Goal: Task Accomplishment & Management: Use online tool/utility

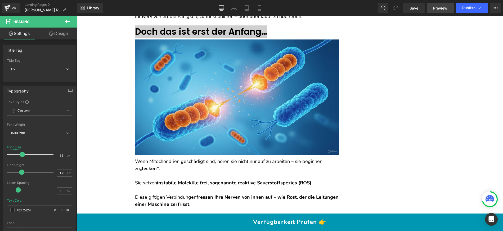
click at [435, 7] on span "Preview" at bounding box center [440, 8] width 14 height 6
click at [495, 6] on icon at bounding box center [496, 8] width 4 height 4
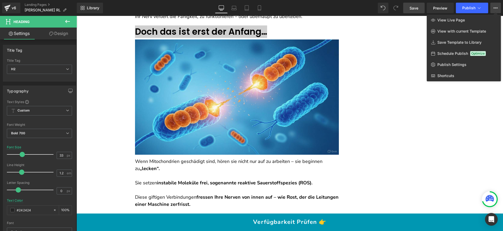
click at [419, 10] on link "Save" at bounding box center [413, 8] width 21 height 11
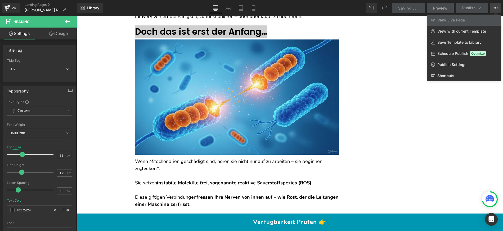
click at [106, 64] on div at bounding box center [290, 123] width 427 height 215
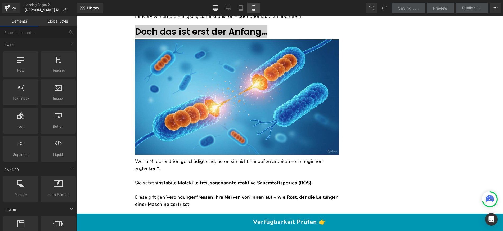
click at [251, 8] on link "Mobile" at bounding box center [253, 8] width 13 height 11
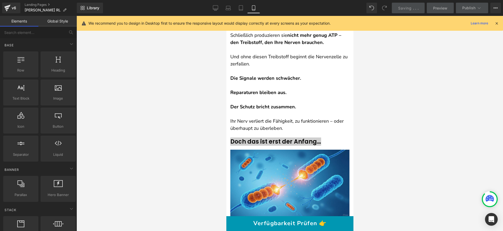
scroll to position [1005, 0]
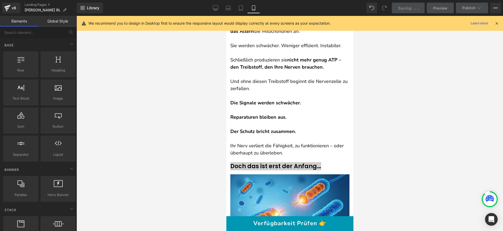
click at [499, 23] on icon at bounding box center [496, 23] width 5 height 5
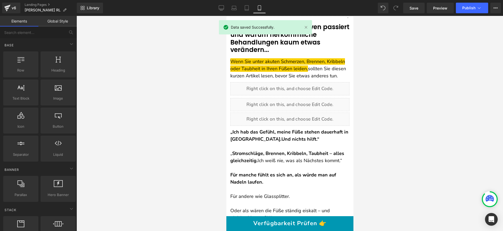
scroll to position [0, 0]
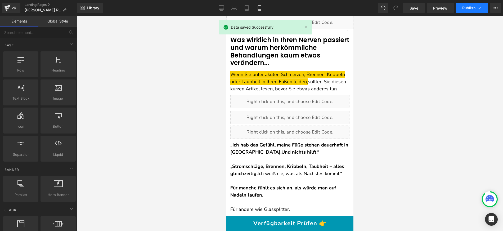
click at [474, 10] on span "Publish" at bounding box center [468, 8] width 13 height 4
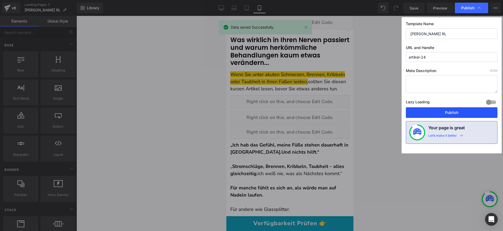
click at [440, 109] on button "Publish" at bounding box center [452, 112] width 92 height 11
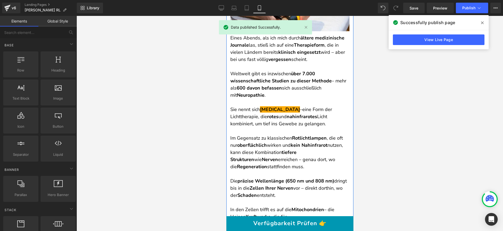
scroll to position [1921, 0]
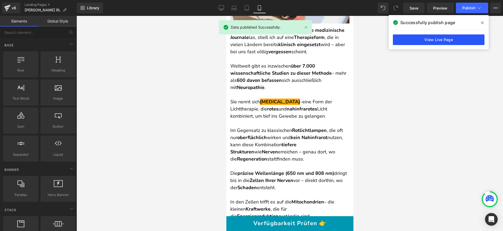
click at [439, 42] on link "View Live Page" at bounding box center [439, 39] width 92 height 11
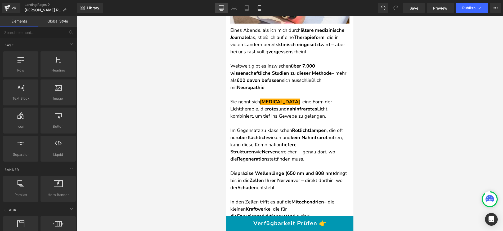
click at [223, 10] on icon at bounding box center [221, 7] width 5 height 5
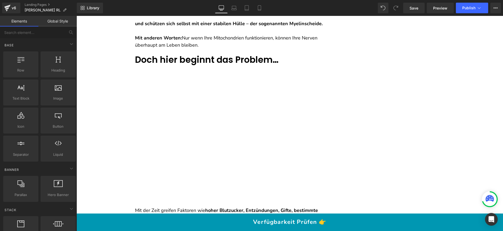
scroll to position [0, 0]
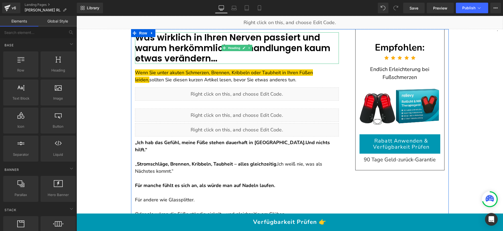
click at [210, 48] on font "Was wirklich in Ihren Nerven passiert und warum herkömmliche Behandlungen kaum …" at bounding box center [232, 47] width 195 height 33
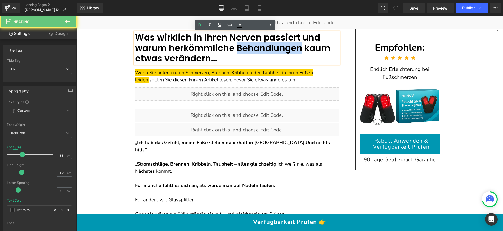
click at [210, 48] on font "Was wirklich in Ihren Nerven passiert und warum herkömmliche Behandlungen kaum …" at bounding box center [232, 47] width 195 height 33
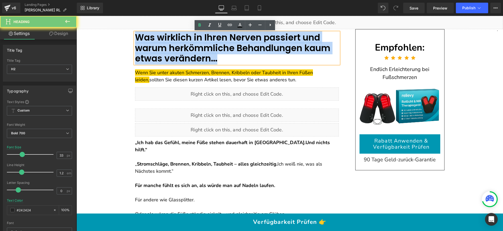
click at [210, 48] on font "Was wirklich in Ihren Nerven passiert und warum herkömmliche Behandlungen kaum …" at bounding box center [232, 47] width 195 height 33
copy font "Was wirklich in Ihren Nerven passiert und warum herkömmliche Behandlungen kaum …"
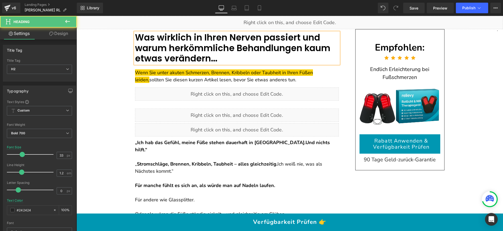
click at [180, 39] on font "Was wirklich in Ihren Nerven passiert und warum herkömmliche Behandlungen kaum …" at bounding box center [232, 47] width 195 height 33
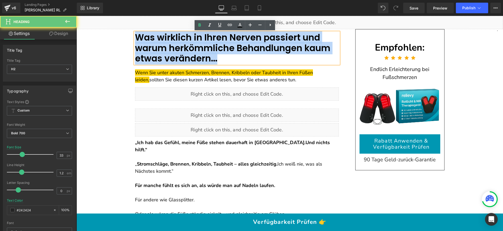
click at [180, 39] on font "Was wirklich in Ihren Nerven passiert und warum herkömmliche Behandlungen kaum …" at bounding box center [232, 47] width 195 height 33
copy font "Was wirklich in Ihren Nerven passiert und warum herkömmliche Behandlungen kaum …"
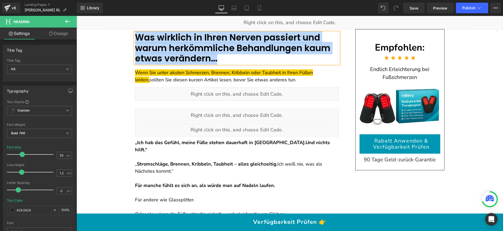
click at [193, 39] on font "Was wirklich in Ihren Nerven passiert und warum herkömmliche Behandlungen kaum …" at bounding box center [232, 47] width 195 height 33
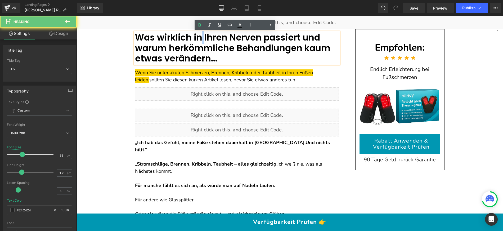
click at [193, 39] on font "Was wirklich in Ihren Nerven passiert und warum herkömmliche Behandlungen kaum …" at bounding box center [232, 47] width 195 height 33
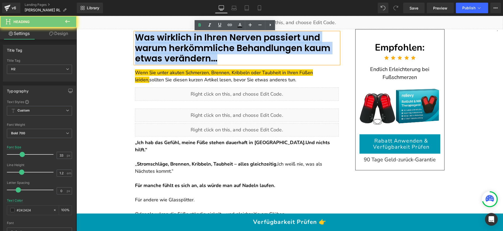
click at [193, 39] on font "Was wirklich in Ihren Nerven passiert und warum herkömmliche Behandlungen kaum …" at bounding box center [232, 47] width 195 height 33
paste div
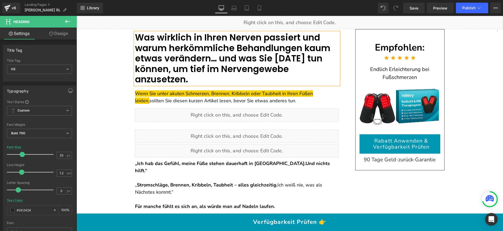
click at [226, 66] on font "Was wirklich in Ihren Nerven passiert und warum herkömmliche Behandlungen kaum …" at bounding box center [232, 58] width 195 height 54
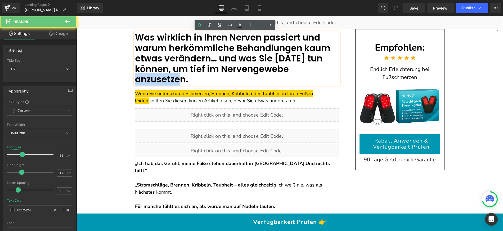
click at [226, 66] on font "Was wirklich in Ihren Nerven passiert und warum herkömmliche Behandlungen kaum …" at bounding box center [232, 58] width 195 height 54
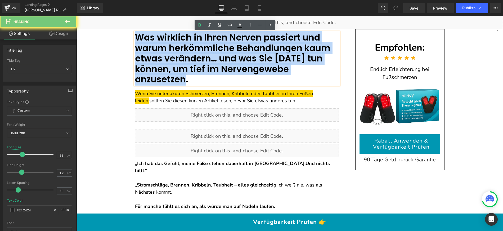
click at [226, 66] on font "Was wirklich in Ihren Nerven passiert und warum herkömmliche Behandlungen kaum …" at bounding box center [232, 58] width 195 height 54
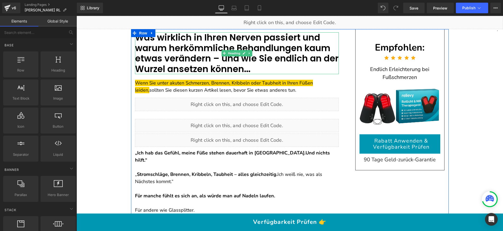
click at [193, 59] on font "Was wirklich in Ihren Nerven passiert und warum herkömmliche Behandlungen kaum …" at bounding box center [237, 53] width 204 height 44
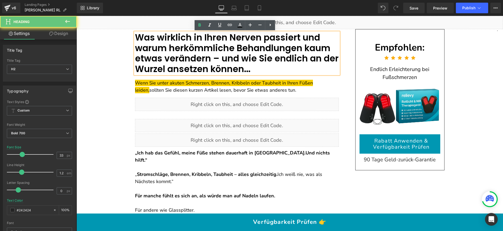
click at [193, 59] on font "Was wirklich in Ihren Nerven passiert und warum herkömmliche Behandlungen kaum …" at bounding box center [237, 53] width 204 height 44
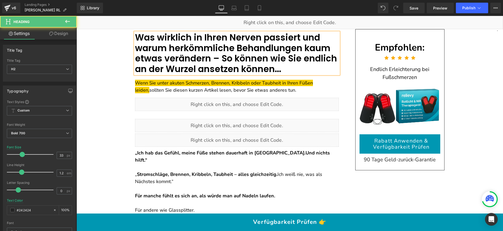
click at [236, 57] on font "Was wirklich in Ihren Nerven passiert und warum herkömmliche Behandlungen kaum …" at bounding box center [236, 53] width 202 height 44
click at [224, 69] on font "Was wirklich in Ihren Nerven passiert und warum herkömmliche Behandlungen kaum …" at bounding box center [234, 53] width 198 height 44
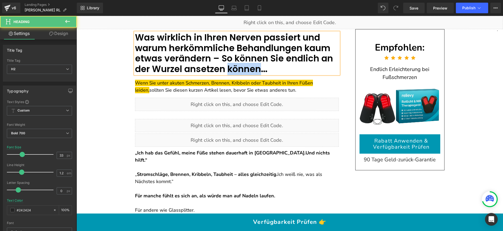
click at [224, 69] on font "Was wirklich in Ihren Nerven passiert und warum herkömmliche Behandlungen kaum …" at bounding box center [234, 53] width 198 height 44
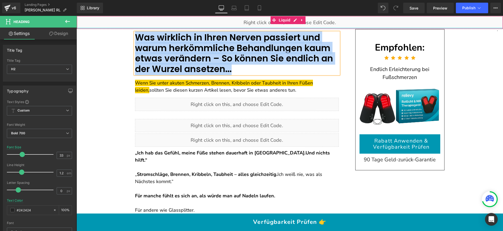
drag, startPoint x: 213, startPoint y: 68, endPoint x: 90, endPoint y: 28, distance: 129.8
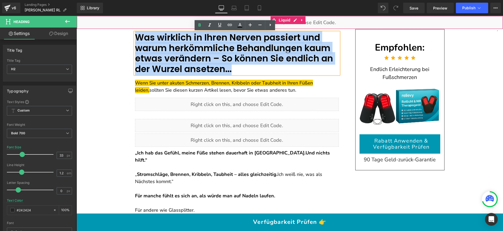
copy font "Was wirklich in Ihren Nerven passiert und warum herkömmliche Behandlungen kaum …"
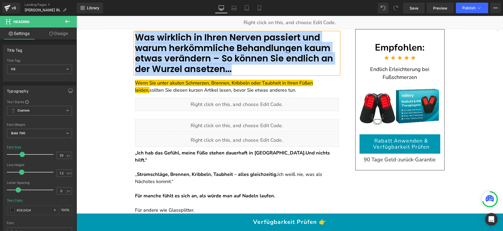
click at [203, 48] on font "Was wirklich in Ihren Nerven passiert und warum herkömmliche Behandlungen kaum …" at bounding box center [234, 53] width 198 height 44
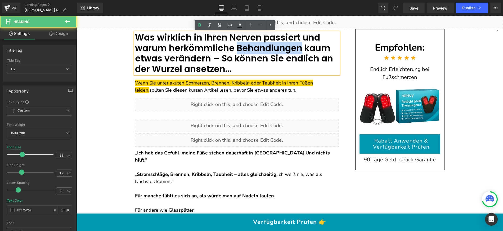
click at [203, 48] on font "Was wirklich in Ihren Nerven passiert und warum herkömmliche Behandlungen kaum …" at bounding box center [234, 53] width 198 height 44
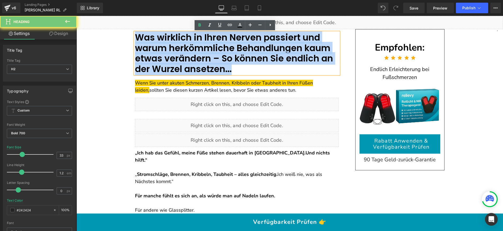
click at [203, 48] on font "Was wirklich in Ihren Nerven passiert und warum herkömmliche Behandlungen kaum …" at bounding box center [234, 53] width 198 height 44
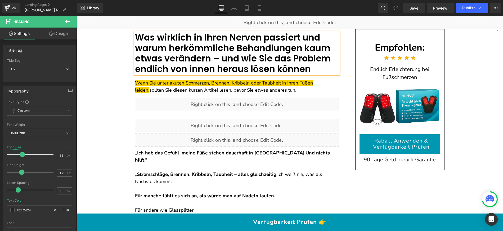
click at [209, 41] on font "Was wirklich in Ihren Nerven passiert und warum herkömmliche Behandlungen kaum …" at bounding box center [233, 53] width 196 height 44
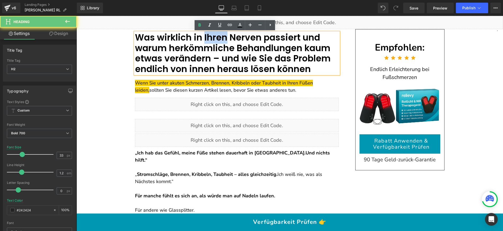
click at [209, 41] on font "Was wirklich in Ihren Nerven passiert und warum herkömmliche Behandlungen kaum …" at bounding box center [233, 53] width 196 height 44
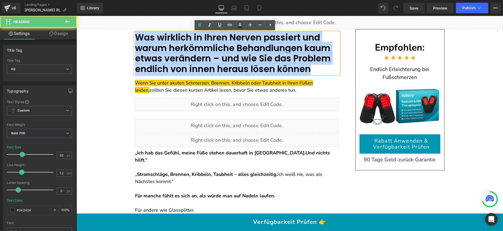
click at [209, 41] on font "Was wirklich in Ihren Nerven passiert und warum herkömmliche Behandlungen kaum …" at bounding box center [233, 53] width 196 height 44
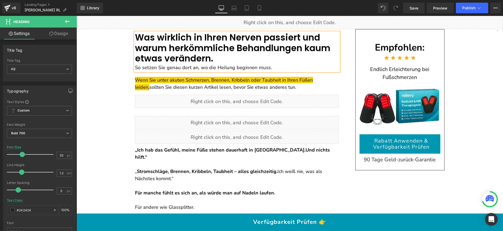
click at [135, 67] on font "So setzen Sie genau dort an, wo die Heilung beginnen muss." at bounding box center [203, 67] width 137 height 7
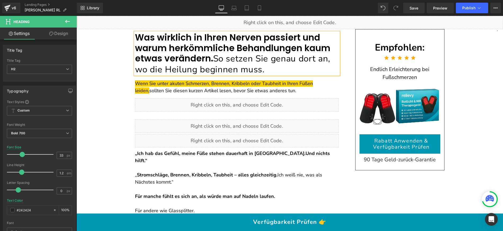
click at [200, 62] on span "So setzen Sie genau dort an, wo die Heilung beginnen muss." at bounding box center [232, 64] width 195 height 23
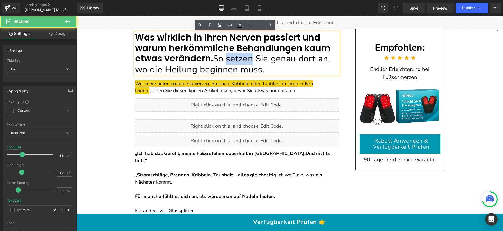
click at [200, 62] on span "So setzen Sie genau dort an, wo die Heilung beginnen muss." at bounding box center [232, 64] width 195 height 23
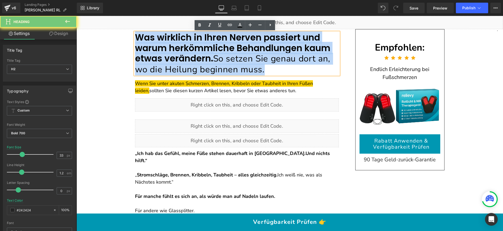
click at [200, 62] on span "So setzen Sie genau dort an, wo die Heilung beginnen muss." at bounding box center [232, 64] width 195 height 23
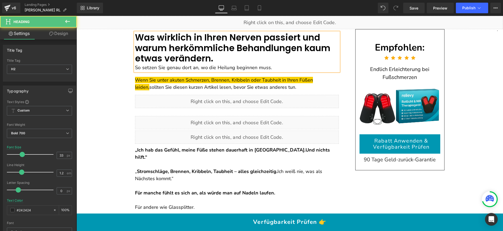
click at [135, 66] on font "So setzen Sie genau dort an, wo die Heilung beginnen muss." at bounding box center [203, 67] width 137 height 7
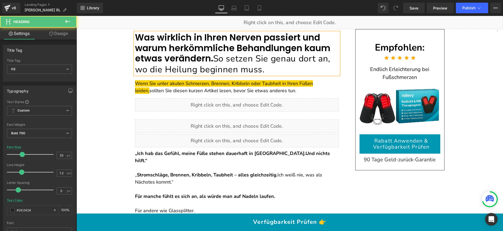
click at [187, 52] on font "Was wirklich in Ihren Nerven passiert und warum herkömmliche Behandlungen kaum …" at bounding box center [232, 47] width 195 height 33
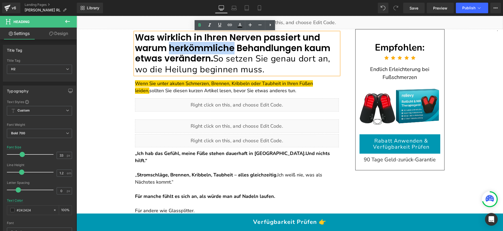
click at [187, 52] on font "Was wirklich in Ihren Nerven passiert und warum herkömmliche Behandlungen kaum …" at bounding box center [232, 47] width 195 height 33
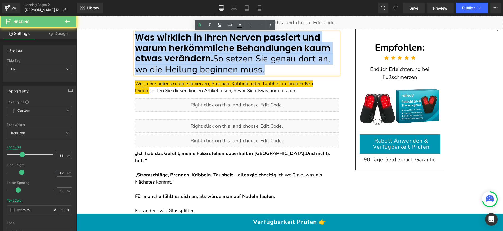
click at [187, 52] on font "Was wirklich in Ihren Nerven passiert und warum herkömmliche Behandlungen kaum …" at bounding box center [232, 47] width 195 height 33
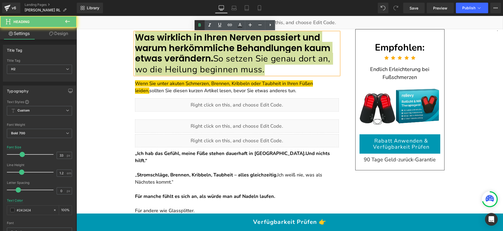
click at [197, 27] on icon at bounding box center [199, 25] width 6 height 6
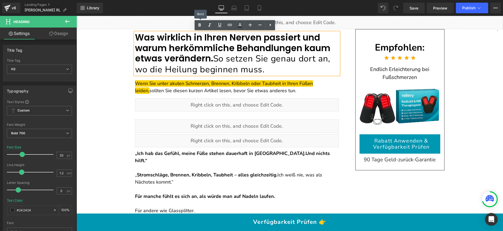
click at [190, 42] on font "Was wirklich in Ihren Nerven passiert und warum herkömmliche Behandlungen kaum …" at bounding box center [232, 47] width 195 height 33
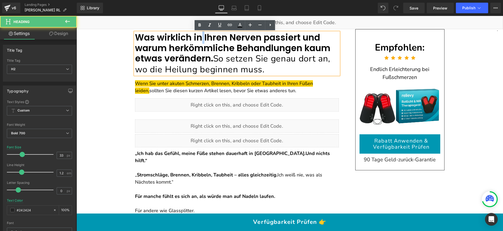
click at [190, 42] on font "Was wirklich in Ihren Nerven passiert und warum herkömmliche Behandlungen kaum …" at bounding box center [232, 47] width 195 height 33
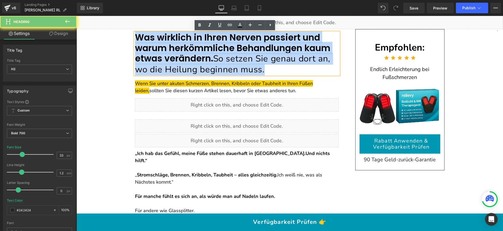
click at [190, 42] on font "Was wirklich in Ihren Nerven passiert und warum herkömmliche Behandlungen kaum …" at bounding box center [232, 47] width 195 height 33
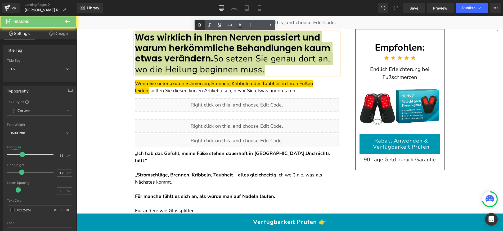
click at [199, 25] on icon at bounding box center [199, 25] width 6 height 6
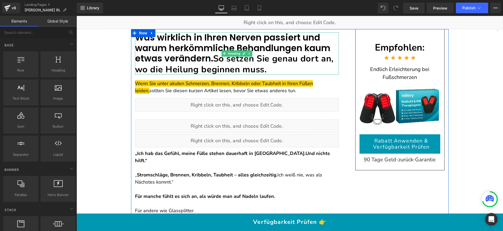
click at [181, 59] on span "So setzen Sie genau dort an, wo die Heilung beginnen muss." at bounding box center [234, 64] width 199 height 23
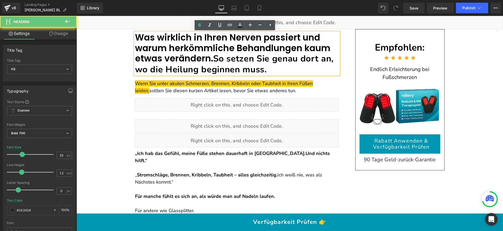
drag, startPoint x: 181, startPoint y: 58, endPoint x: 175, endPoint y: 58, distance: 5.8
click at [175, 58] on h2 "Was wirklich in Ihren Nerven passiert und warum herkömmliche Behandlungen kaum …" at bounding box center [237, 53] width 204 height 42
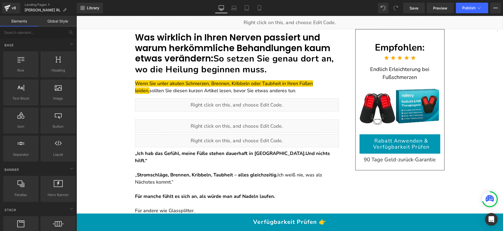
click at [148, 55] on font "Was wirklich in Ihren Nerven passiert und warum herkömmliche Behandlungen kaum …" at bounding box center [232, 47] width 195 height 33
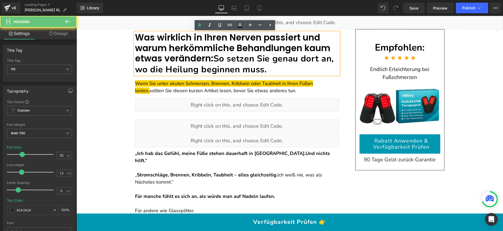
click at [224, 51] on font "Was wirklich in Ihren Nerven passiert und warum herkömmliche Behandlungen kaum …" at bounding box center [232, 47] width 195 height 33
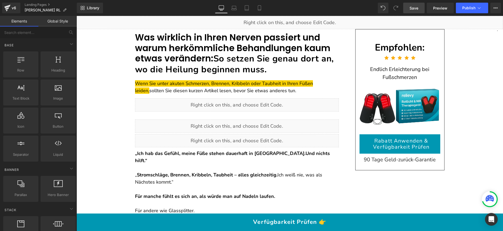
click at [419, 8] on link "Save" at bounding box center [413, 8] width 21 height 11
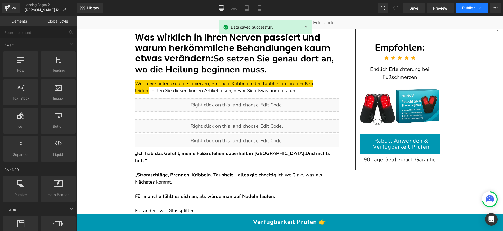
click at [465, 7] on span "Publish" at bounding box center [468, 8] width 13 height 4
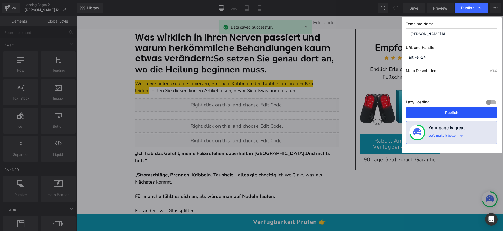
click at [436, 110] on button "Publish" at bounding box center [452, 112] width 92 height 11
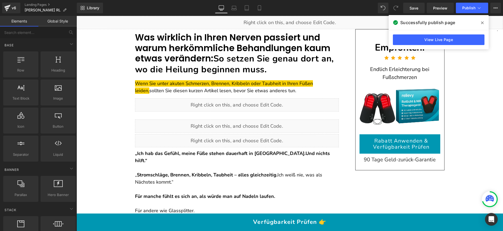
click at [182, 37] on font "Was wirklich in Ihren Nerven passiert und warum herkömmliche Behandlungen kaum …" at bounding box center [232, 47] width 195 height 33
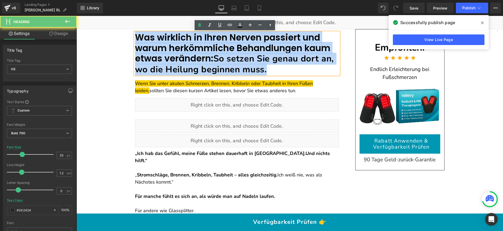
click at [182, 37] on font "Was wirklich in Ihren Nerven passiert und warum herkömmliche Behandlungen kaum …" at bounding box center [232, 47] width 195 height 33
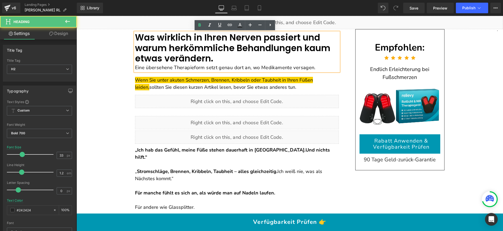
click at [135, 66] on font "Eine übersehene Therapieform setzt genau dort an, wo Medikamente versagen." at bounding box center [225, 67] width 181 height 7
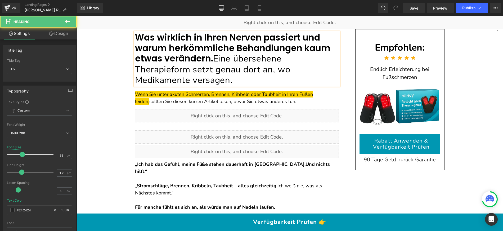
click at [186, 59] on span "Eine übersehene Therapieform setzt genau dort an, wo Medikamente versagen." at bounding box center [212, 69] width 155 height 33
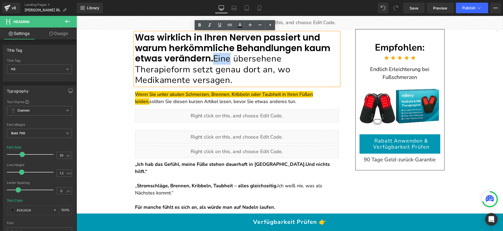
click at [186, 59] on span "Eine übersehene Therapieform setzt genau dort an, wo Medikamente versagen." at bounding box center [212, 69] width 155 height 33
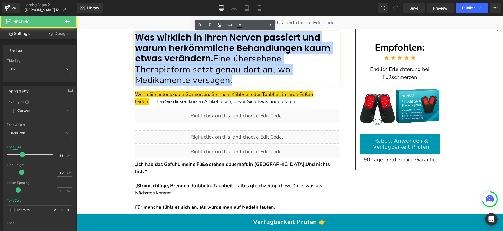
click at [186, 59] on span "Eine übersehene Therapieform setzt genau dort an, wo Medikamente versagen." at bounding box center [212, 69] width 155 height 33
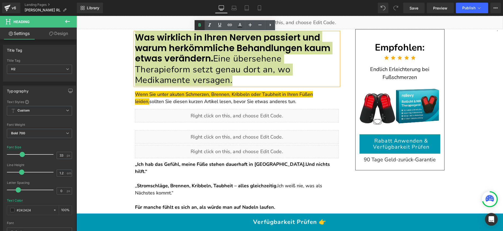
click at [200, 26] on icon at bounding box center [199, 25] width 6 height 6
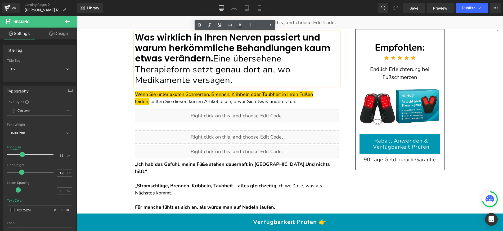
click at [199, 36] on font "Was wirklich in Ihren Nerven passiert und warum herkömmliche Behandlungen kaum …" at bounding box center [232, 47] width 195 height 33
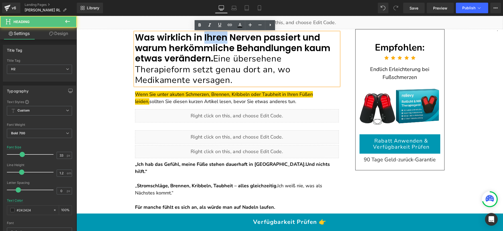
click at [199, 36] on font "Was wirklich in Ihren Nerven passiert und warum herkömmliche Behandlungen kaum …" at bounding box center [232, 47] width 195 height 33
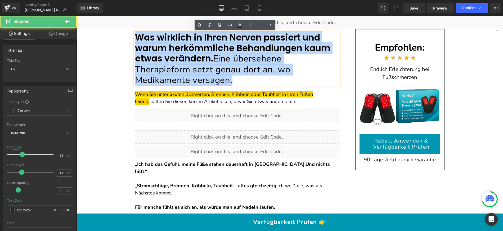
click at [199, 36] on font "Was wirklich in Ihren Nerven passiert und warum herkömmliche Behandlungen kaum …" at bounding box center [232, 47] width 195 height 33
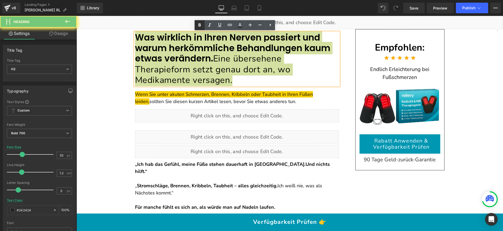
click at [200, 26] on icon at bounding box center [200, 24] width 2 height 3
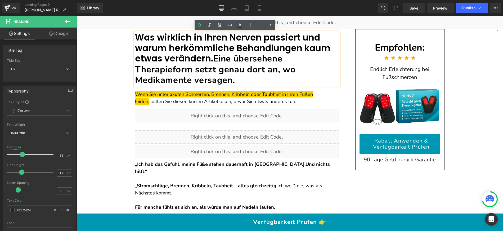
click at [188, 52] on font "Was wirklich in Ihren Nerven passiert und warum herkömmliche Behandlungen kaum …" at bounding box center [232, 47] width 195 height 33
click at [176, 59] on font "Was wirklich in Ihren Nerven passiert und warum herkömmliche Behandlungen kaum …" at bounding box center [232, 47] width 195 height 33
click at [187, 59] on span "Eine übersehene Therapieform setzt genau dort an, wo Medikamente versagen." at bounding box center [215, 69] width 161 height 33
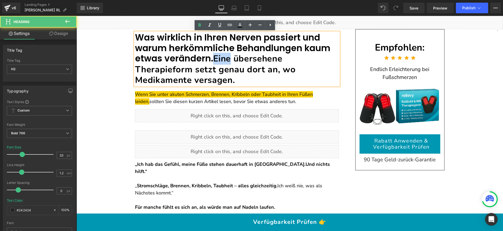
click at [187, 59] on span "Eine übersehene Therapieform setzt genau dort an, wo Medikamente versagen." at bounding box center [215, 69] width 161 height 33
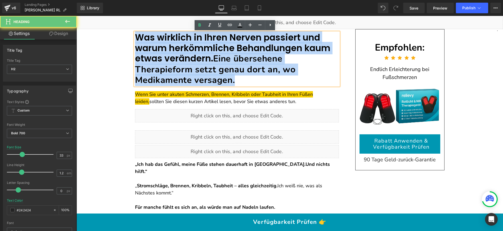
click at [187, 59] on span "Eine übersehene Therapieform setzt genau dort an, wo Medikamente versagen." at bounding box center [215, 69] width 161 height 33
copy h2 "Was wirklich in Ihren Nerven passiert und warum herkömmliche Behandlungen kaum …"
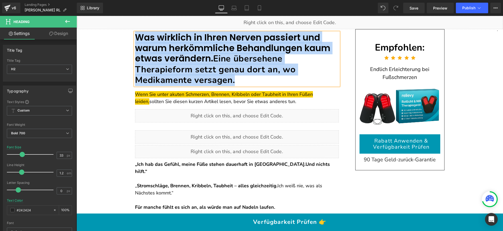
click at [165, 37] on font "Was wirklich in Ihren Nerven passiert und warum herkömmliche Behandlungen kaum …" at bounding box center [232, 47] width 195 height 33
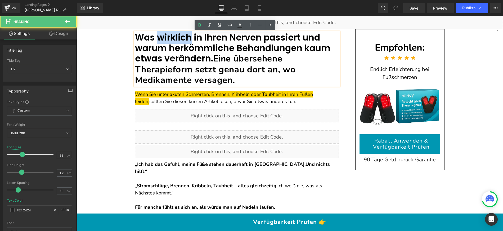
click at [165, 37] on font "Was wirklich in Ihren Nerven passiert und warum herkömmliche Behandlungen kaum …" at bounding box center [232, 47] width 195 height 33
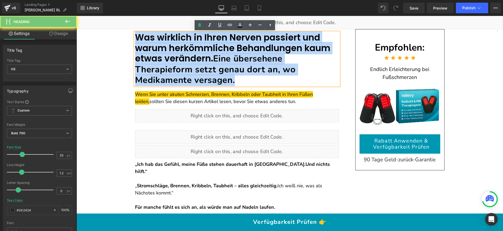
click at [165, 37] on font "Was wirklich in Ihren Nerven passiert und warum herkömmliche Behandlungen kaum …" at bounding box center [232, 47] width 195 height 33
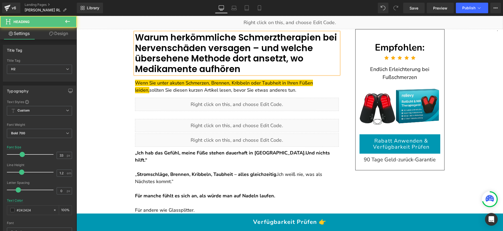
click at [302, 35] on font "Warum herkömmliche Schmerztherapien bei Nervenschäden versagen – und welche übe…" at bounding box center [236, 53] width 202 height 44
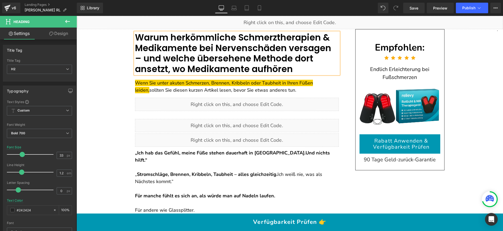
click at [232, 50] on font "Warum herkömmliche Schmerztherapien & Medikamente bei Nervenschäden versagen – …" at bounding box center [233, 53] width 196 height 44
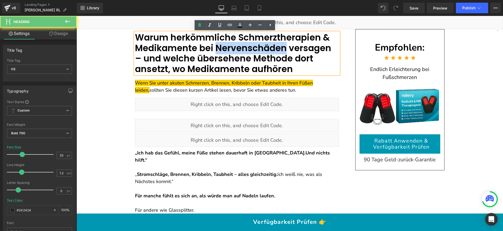
click at [232, 50] on font "Warum herkömmliche Schmerztherapien & Medikamente bei Nervenschäden versagen – …" at bounding box center [233, 53] width 196 height 44
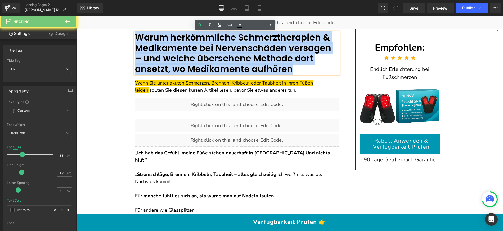
click at [232, 50] on font "Warum herkömmliche Schmerztherapien & Medikamente bei Nervenschäden versagen – …" at bounding box center [233, 53] width 196 height 44
copy font "Warum herkömmliche Schmerztherapien & Medikamente bei Nervenschäden versagen – …"
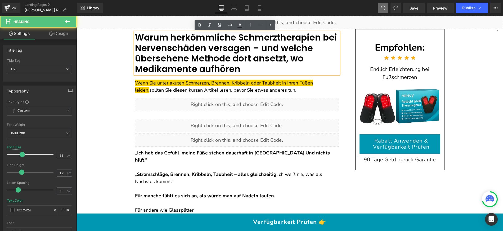
click at [238, 66] on h2 "Warum herkömmliche Schmerztherapien bei Nervenschäden versagen – und welche übe…" at bounding box center [237, 53] width 204 height 42
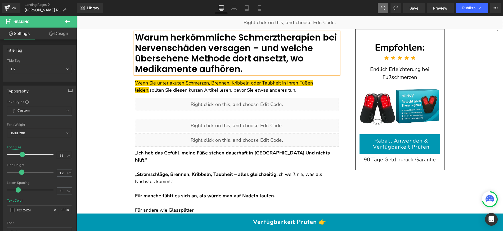
click at [176, 42] on font "Warum herkömmliche Schmerztherapien bei Nervenschäden versagen – und welche übe…" at bounding box center [236, 53] width 202 height 44
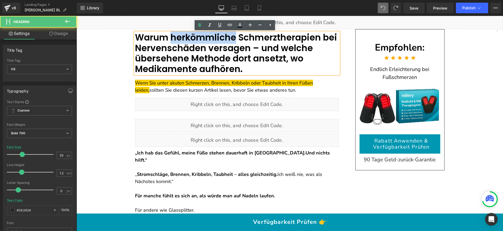
click at [176, 42] on font "Warum herkömmliche Schmerztherapien bei Nervenschäden versagen – und welche übe…" at bounding box center [236, 53] width 202 height 44
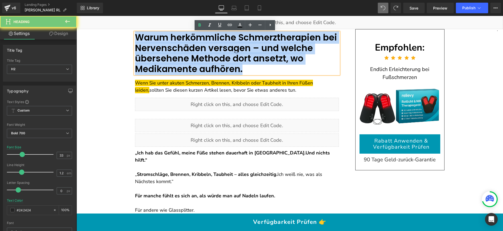
click at [176, 42] on font "Warum herkömmliche Schmerztherapien bei Nervenschäden versagen – und welche übe…" at bounding box center [236, 53] width 202 height 44
copy font "Warum herkömmliche Schmerztherapien bei Nervenschäden versagen – und welche übe…"
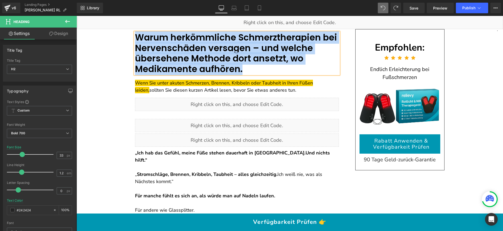
click at [198, 47] on font "Warum herkömmliche Schmerztherapien bei Nervenschäden versagen – und welche übe…" at bounding box center [236, 53] width 202 height 44
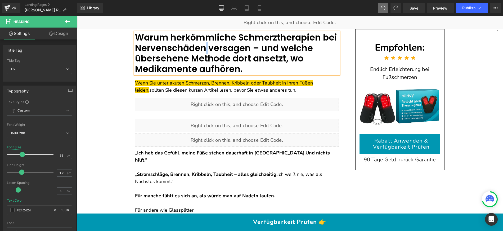
click at [198, 47] on font "Warum herkömmliche Schmerztherapien bei Nervenschäden versagen – und welche übe…" at bounding box center [236, 53] width 202 height 44
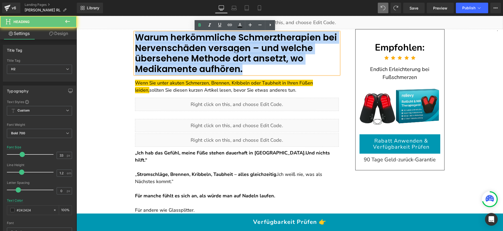
click at [198, 47] on font "Warum herkömmliche Schmerztherapien bei Nervenschäden versagen – und welche übe…" at bounding box center [236, 53] width 202 height 44
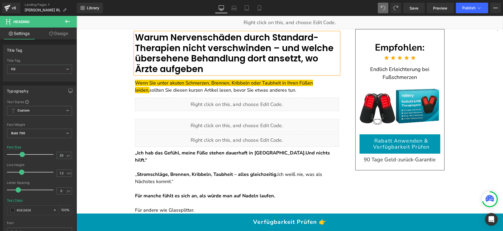
click at [177, 47] on font "Warum Nervenschäden durch Standard-Therapien nicht verschwinden – und welche üb…" at bounding box center [234, 53] width 199 height 44
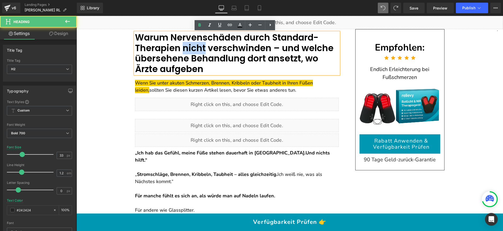
click at [177, 47] on font "Warum Nervenschäden durch Standard-Therapien nicht verschwinden – und welche üb…" at bounding box center [234, 53] width 199 height 44
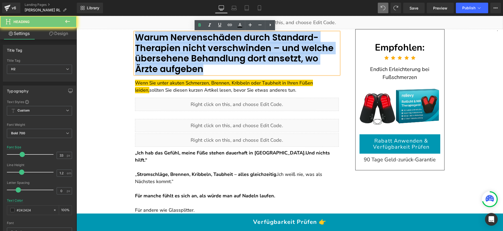
click at [177, 47] on font "Warum Nervenschäden durch Standard-Therapien nicht verschwinden – und welche üb…" at bounding box center [234, 53] width 199 height 44
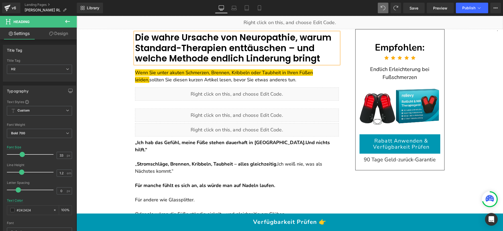
click at [209, 48] on font "Die wahre Ursache von Neuropathie, warum Standard-Therapien enttäuschen – und w…" at bounding box center [233, 47] width 196 height 33
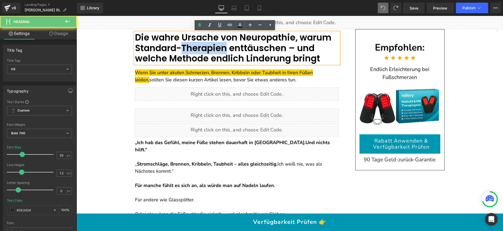
click at [209, 48] on font "Die wahre Ursache von Neuropathie, warum Standard-Therapien enttäuschen – und w…" at bounding box center [233, 47] width 196 height 33
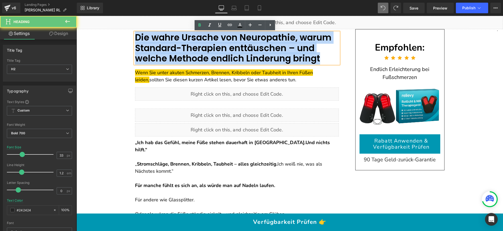
click at [209, 48] on font "Die wahre Ursache von Neuropathie, warum Standard-Therapien enttäuschen – und w…" at bounding box center [233, 47] width 196 height 33
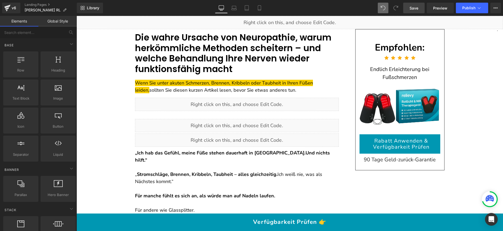
click at [412, 8] on span "Save" at bounding box center [414, 8] width 9 height 6
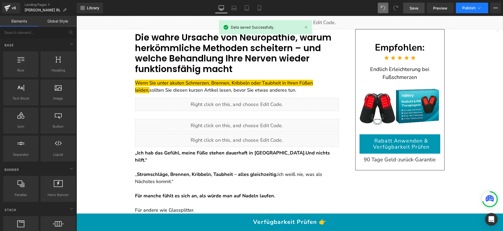
click at [467, 6] on span "Publish" at bounding box center [468, 8] width 13 height 4
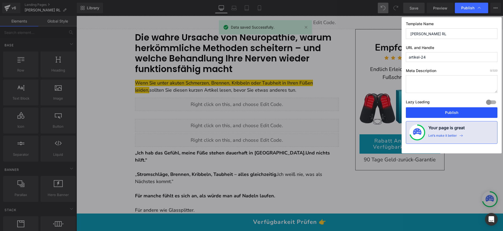
click at [425, 113] on button "Publish" at bounding box center [452, 112] width 92 height 11
